Goal: Task Accomplishment & Management: Manage account settings

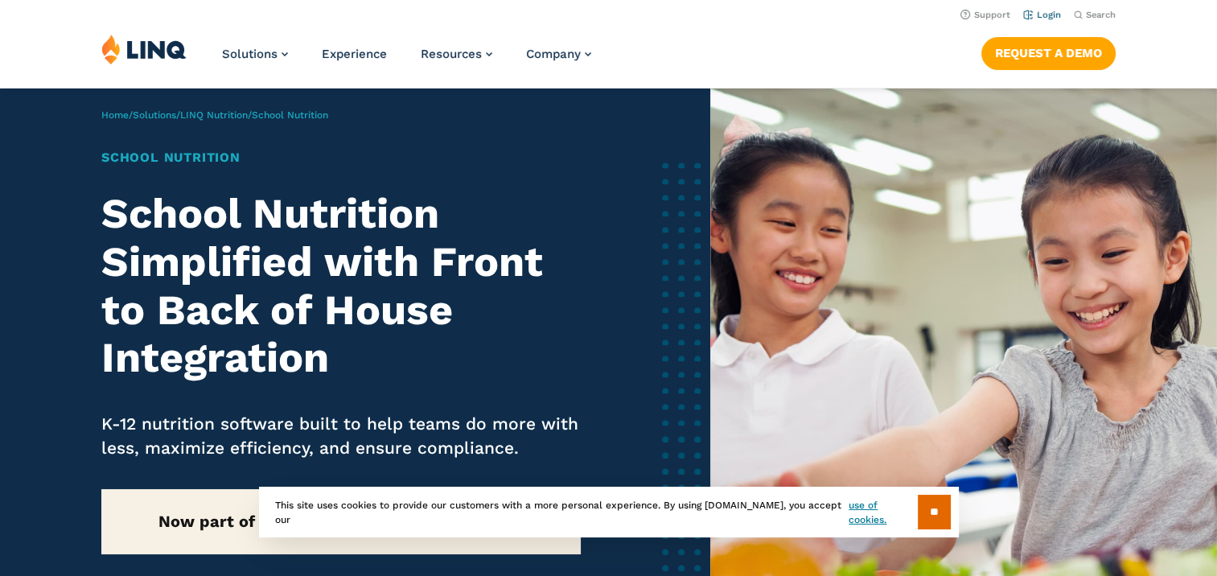
click at [1050, 16] on link "Login" at bounding box center [1042, 15] width 38 height 10
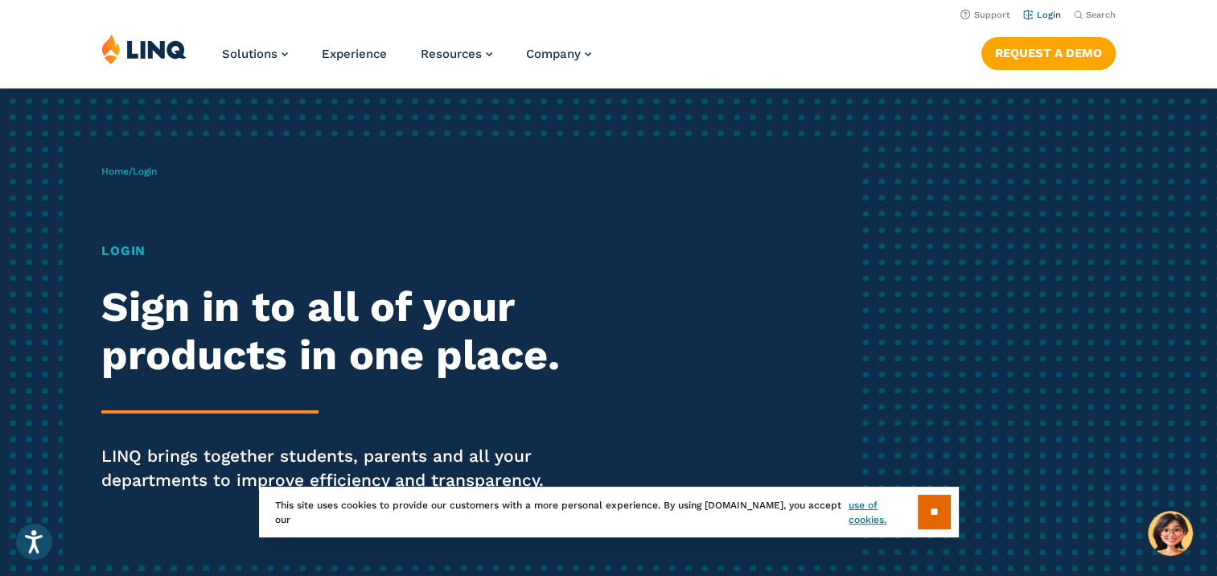
click at [1047, 16] on link "Login" at bounding box center [1042, 15] width 38 height 10
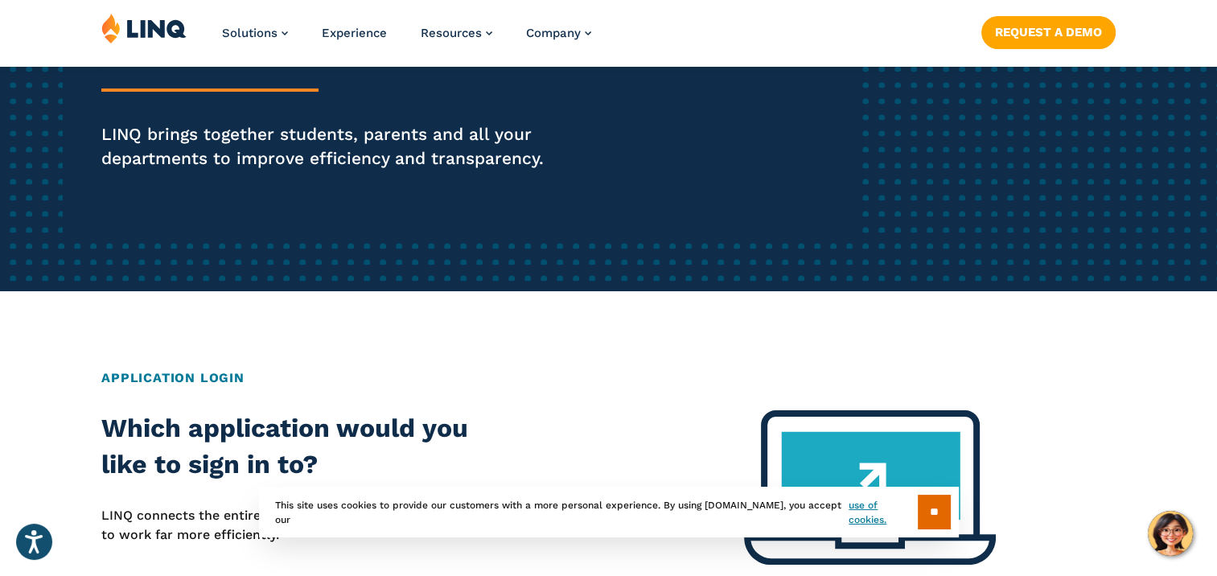
scroll to position [375, 0]
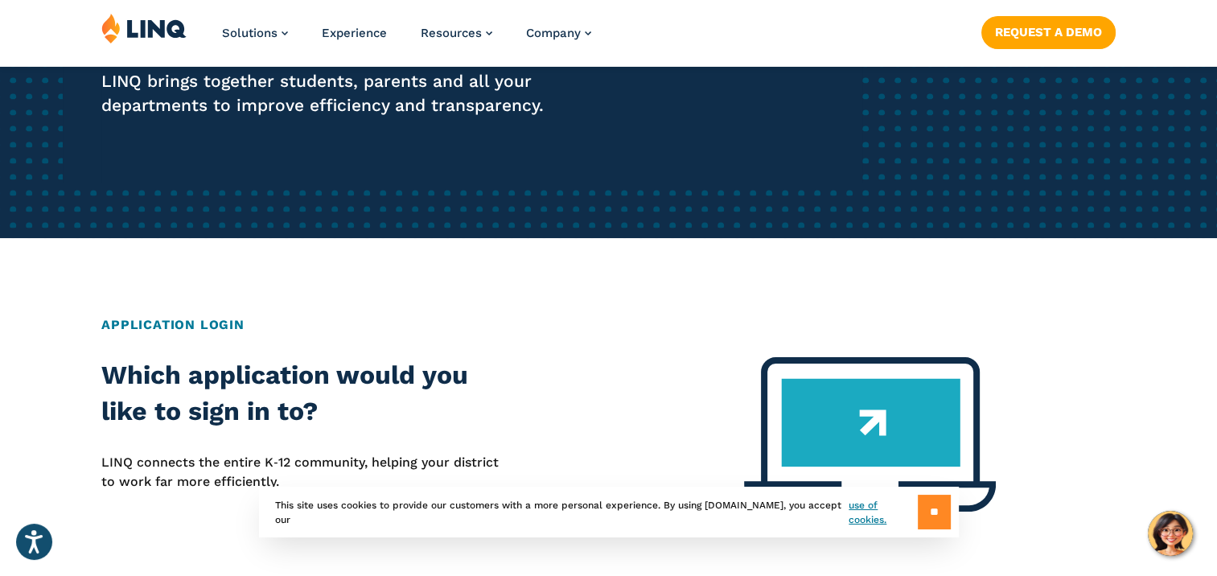
click at [927, 510] on input "**" at bounding box center [934, 512] width 33 height 35
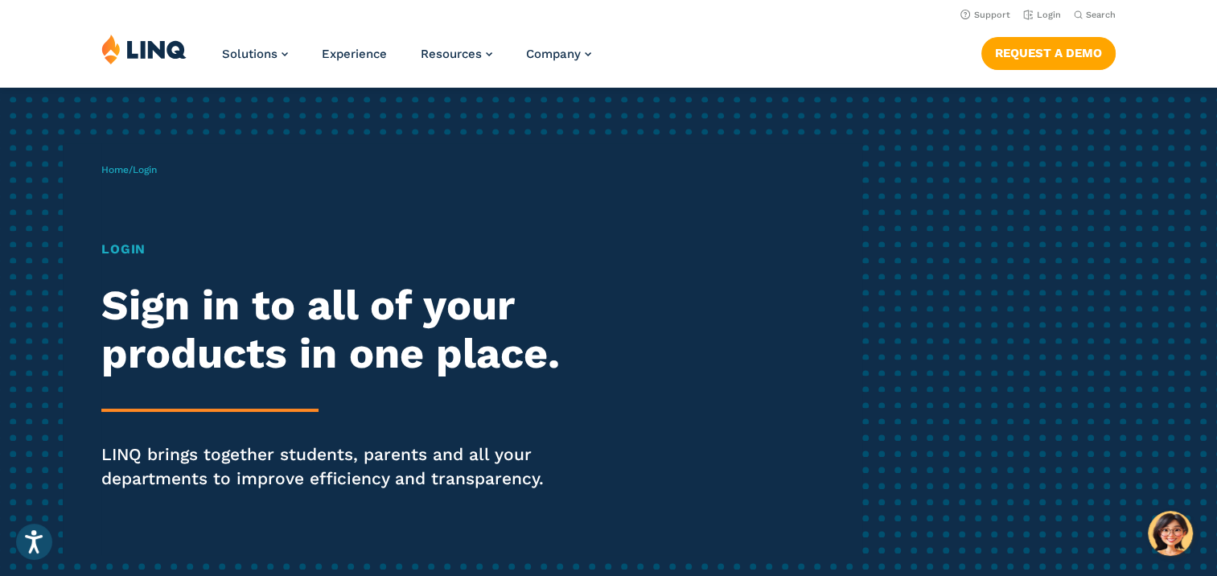
scroll to position [0, 0]
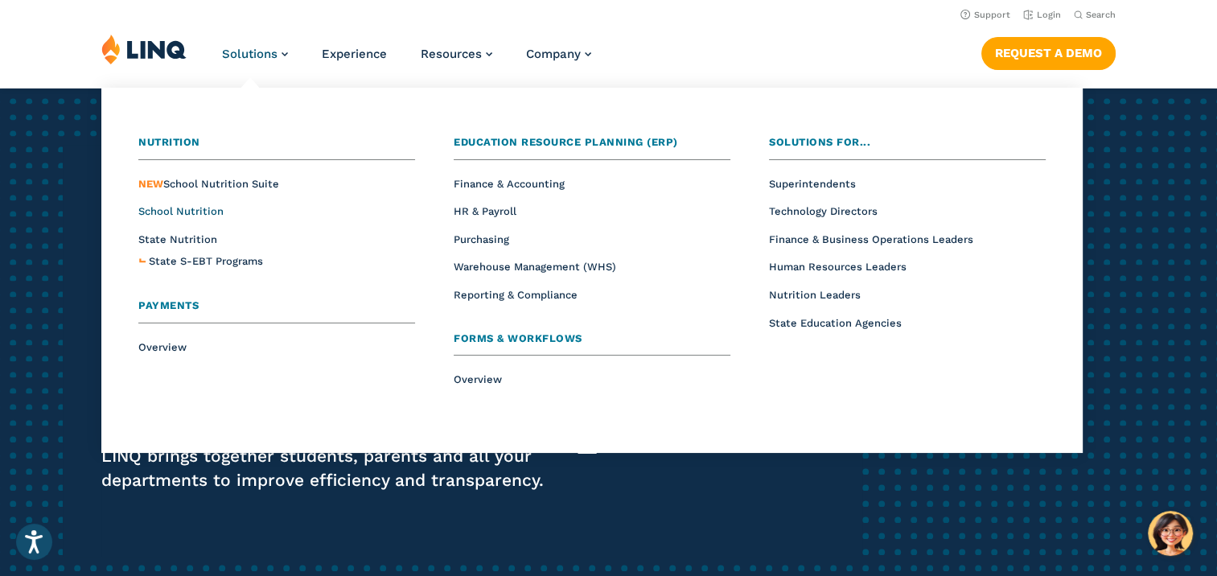
click at [168, 212] on span "School Nutrition" at bounding box center [180, 211] width 85 height 12
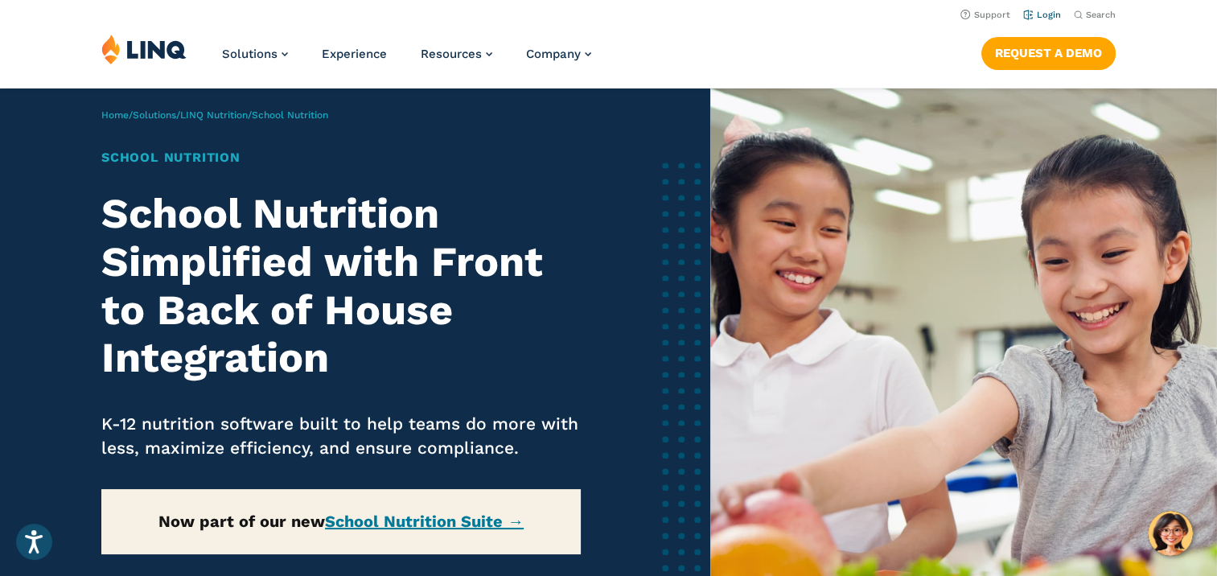
click at [1045, 13] on link "Login" at bounding box center [1042, 15] width 38 height 10
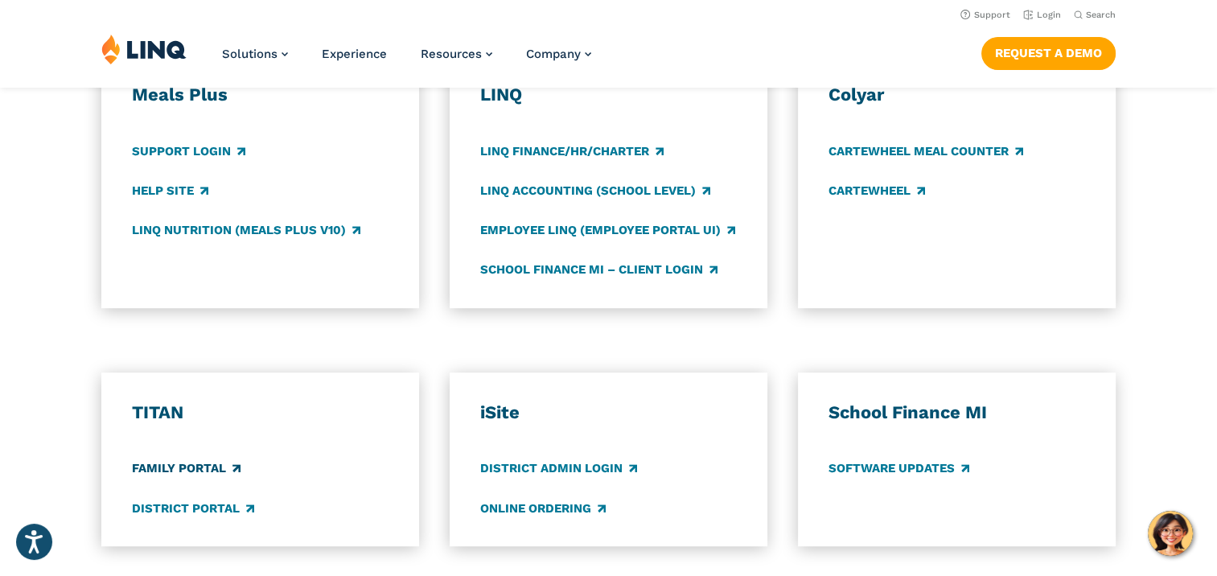
scroll to position [804, 0]
